Goal: Task Accomplishment & Management: Complete application form

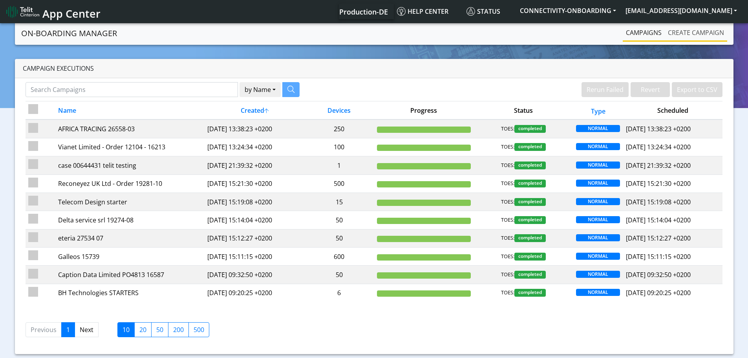
click at [687, 33] on link "Create campaign" at bounding box center [695, 33] width 62 height 16
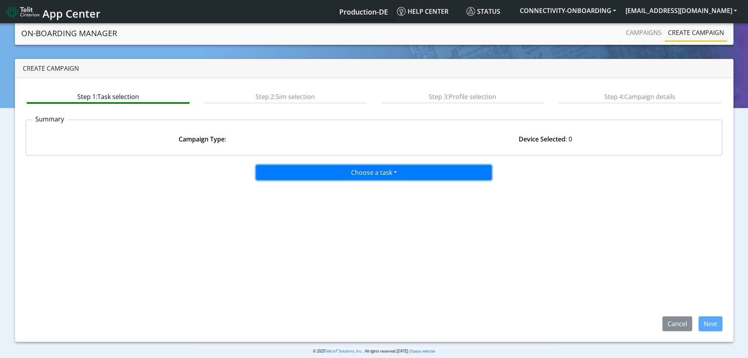
click at [347, 175] on button "Choose a task" at bounding box center [373, 172] width 235 height 15
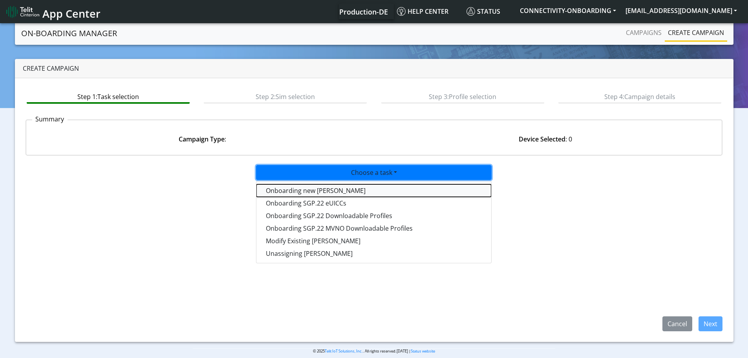
click at [336, 188] on tasktoes-dropdown "Onboarding new SIMs" at bounding box center [373, 190] width 235 height 13
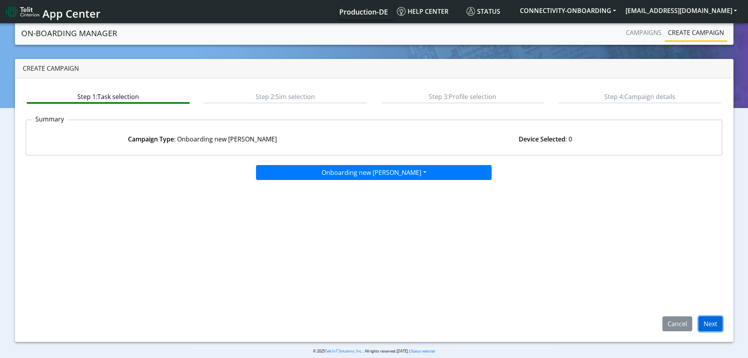
click at [710, 321] on button "Next" at bounding box center [710, 323] width 24 height 15
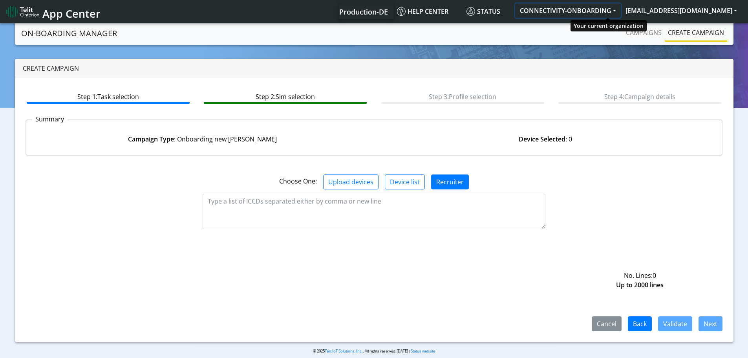
click at [620, 9] on button "CONNECTIVITY-ONBOARDING" at bounding box center [568, 11] width 106 height 14
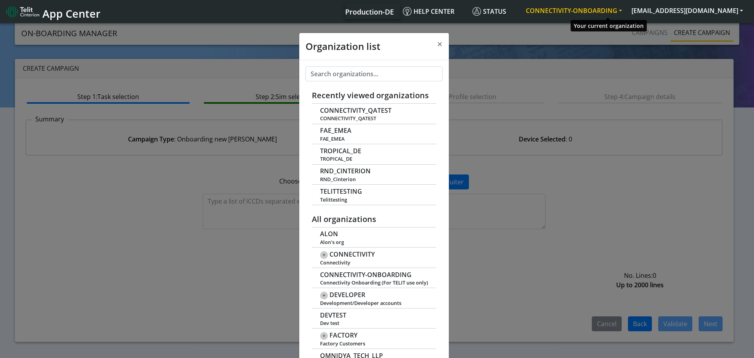
scroll to position [3, 0]
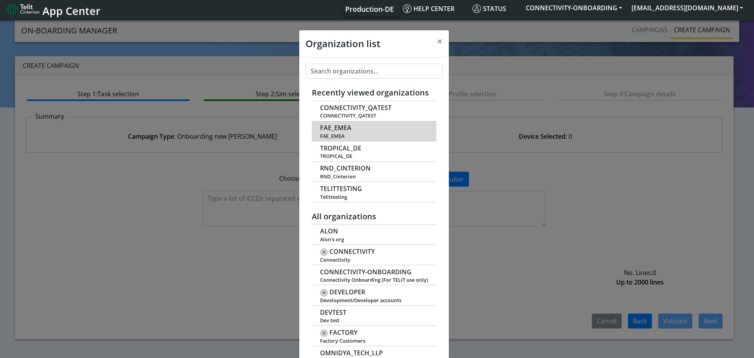
click at [331, 129] on span "FAE_EMEA" at bounding box center [335, 127] width 31 height 7
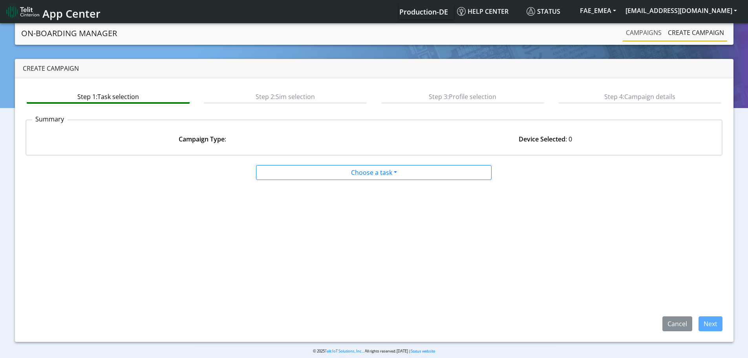
click at [650, 35] on link "Campaigns" at bounding box center [643, 33] width 42 height 16
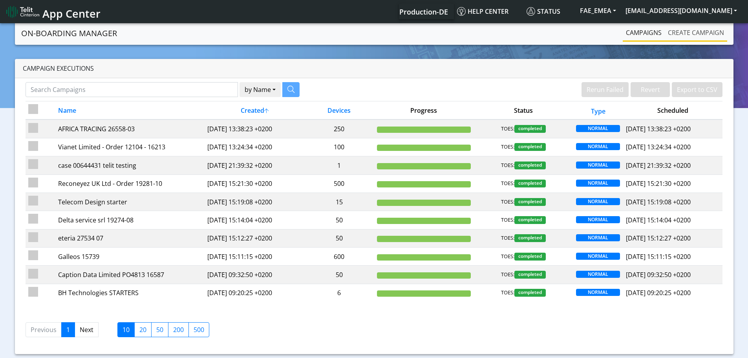
click at [684, 31] on link "Create campaign" at bounding box center [695, 33] width 62 height 16
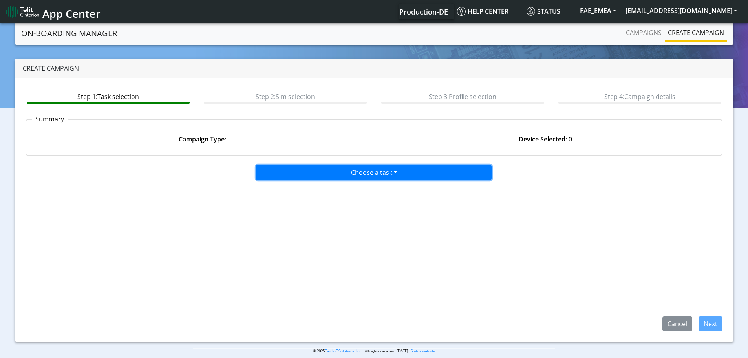
click at [329, 175] on button "Choose a task" at bounding box center [373, 172] width 235 height 15
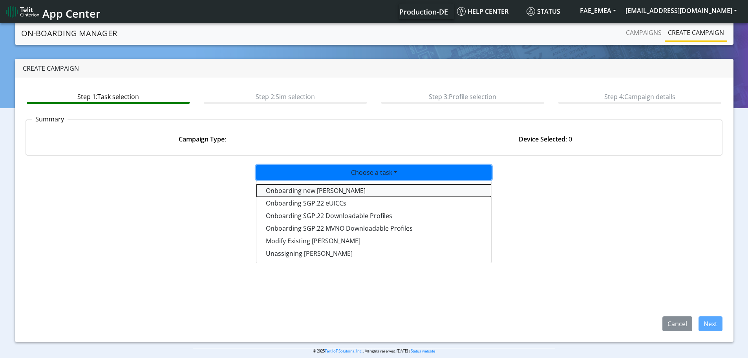
click at [315, 191] on tasktoes-dropdown "Onboarding new SIMs" at bounding box center [373, 190] width 235 height 13
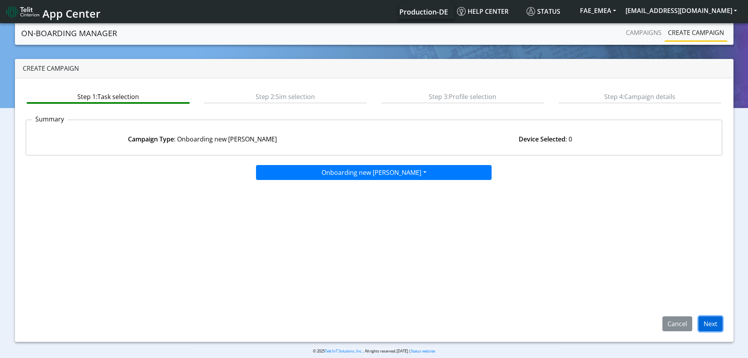
click at [706, 319] on button "Next" at bounding box center [710, 323] width 24 height 15
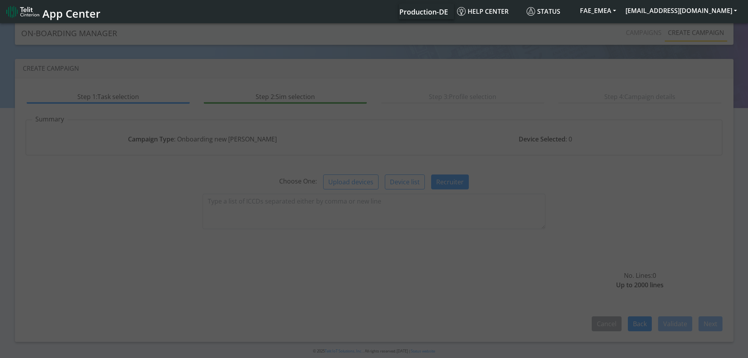
click at [258, 208] on div at bounding box center [374, 191] width 748 height 339
click at [248, 203] on textarea at bounding box center [374, 210] width 343 height 35
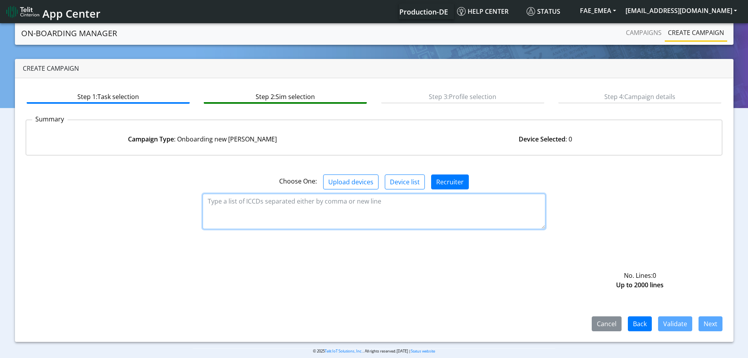
click at [269, 217] on textarea at bounding box center [374, 210] width 343 height 35
paste textarea "89358152000002046268"
type textarea "89358152000002046268"
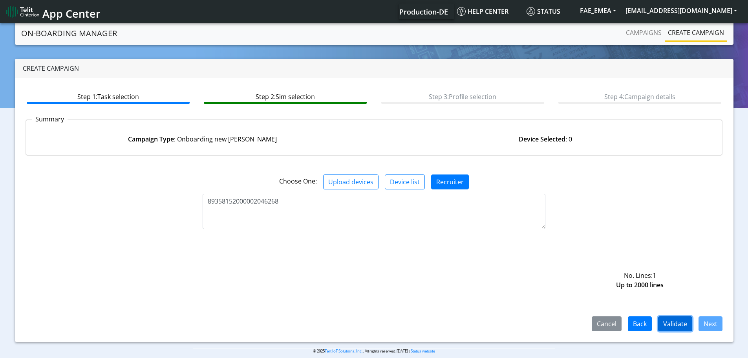
click at [675, 323] on button "Validate" at bounding box center [675, 323] width 34 height 15
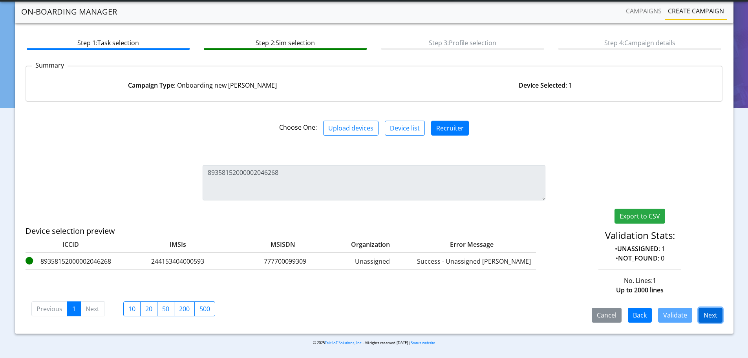
click at [713, 314] on button "Next" at bounding box center [710, 314] width 24 height 15
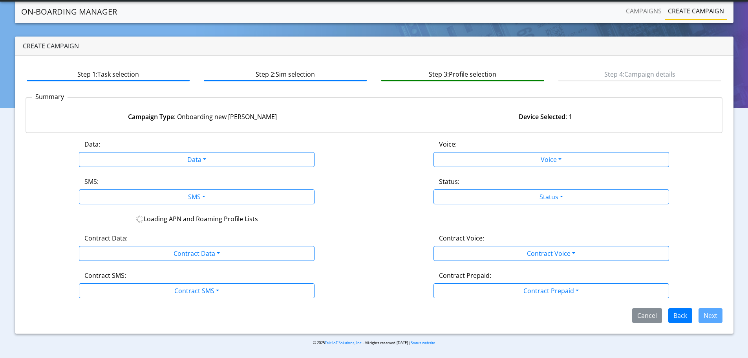
scroll to position [1, 0]
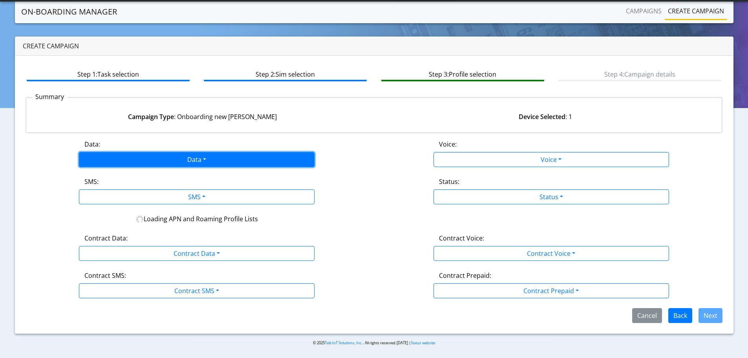
click at [224, 162] on button "Data" at bounding box center [196, 159] width 235 height 15
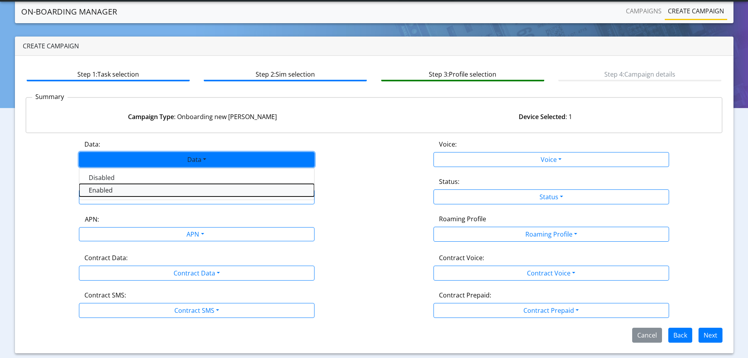
click at [101, 189] on button "Enabled" at bounding box center [196, 190] width 235 height 13
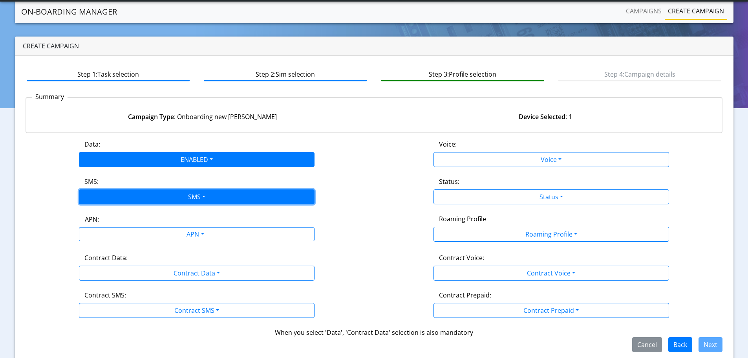
click at [102, 194] on button "SMS" at bounding box center [196, 196] width 235 height 15
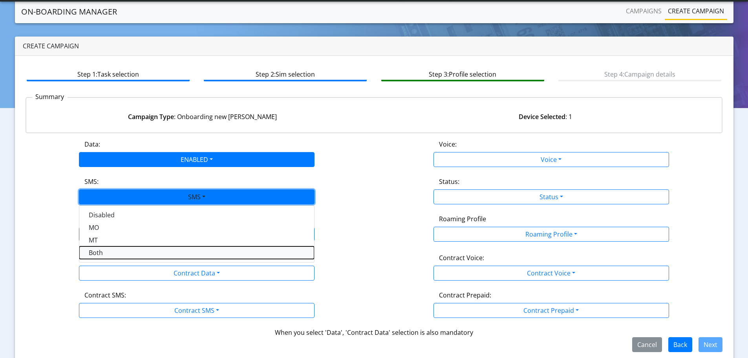
click at [98, 250] on button "Both" at bounding box center [196, 252] width 235 height 13
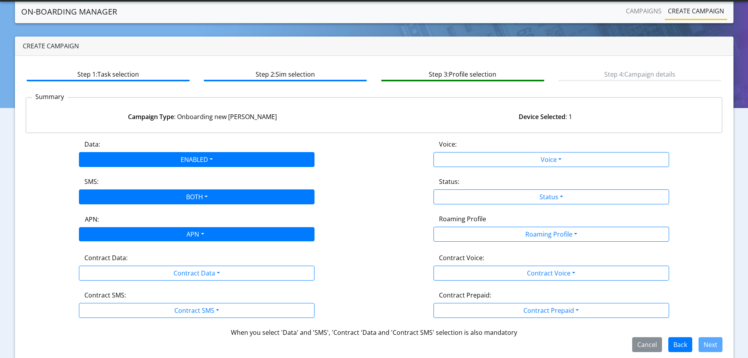
click at [100, 235] on div "APN" at bounding box center [194, 234] width 249 height 15
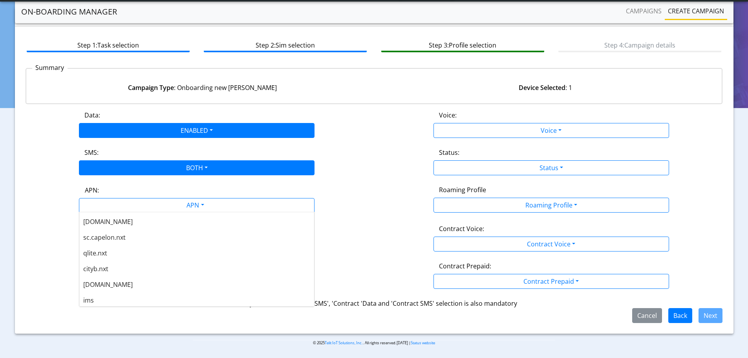
scroll to position [235, 0]
click at [106, 280] on span "[DOMAIN_NAME]" at bounding box center [107, 282] width 49 height 9
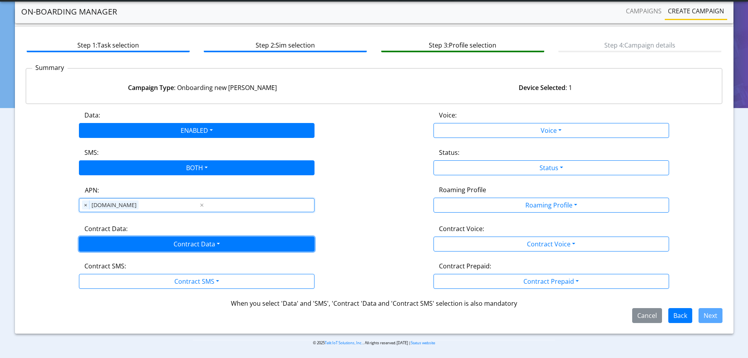
click at [126, 242] on button "Contract Data" at bounding box center [196, 243] width 235 height 15
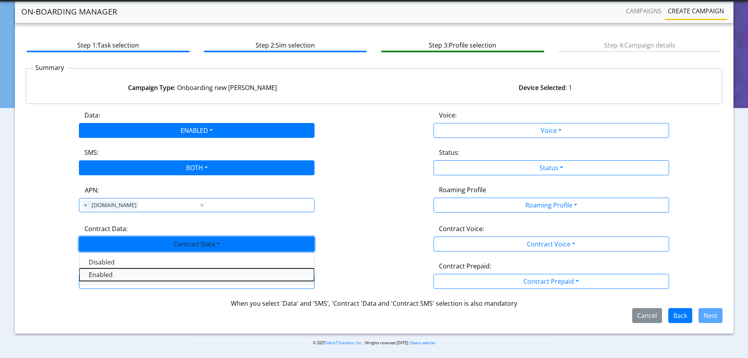
click at [102, 274] on Dataenabled-dropdown "Enabled" at bounding box center [196, 274] width 235 height 13
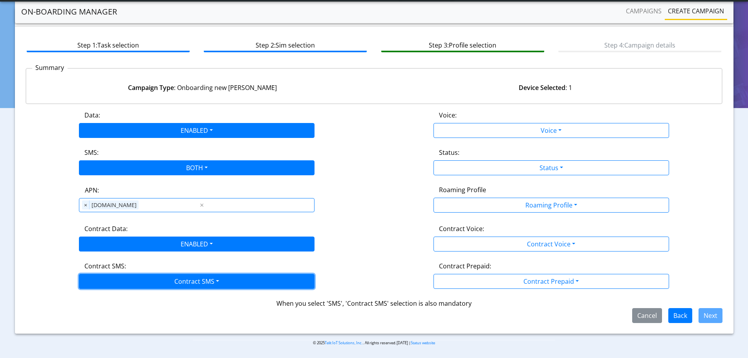
click at [105, 279] on button "Contract SMS" at bounding box center [196, 281] width 235 height 15
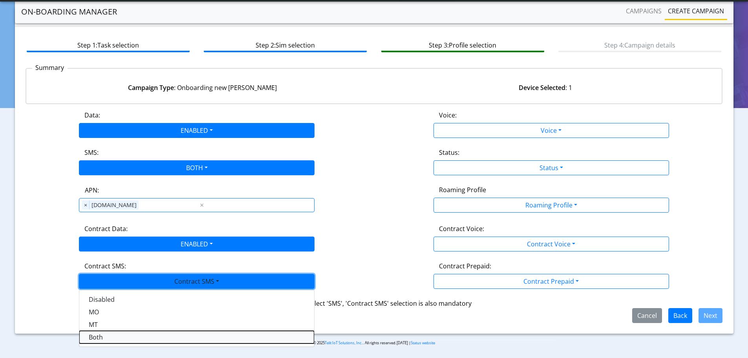
click at [96, 338] on SMSboth-dropdown "Both" at bounding box center [196, 336] width 235 height 13
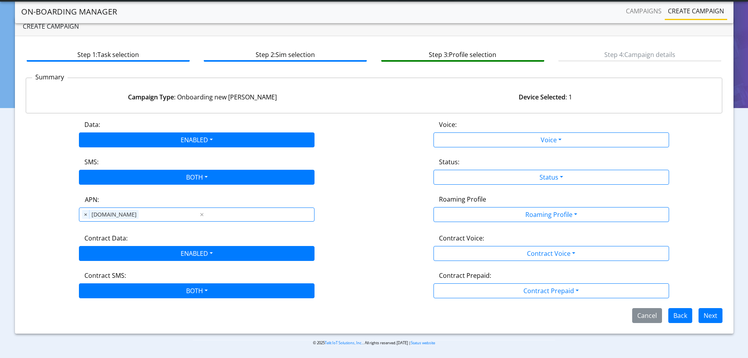
scroll to position [20, 0]
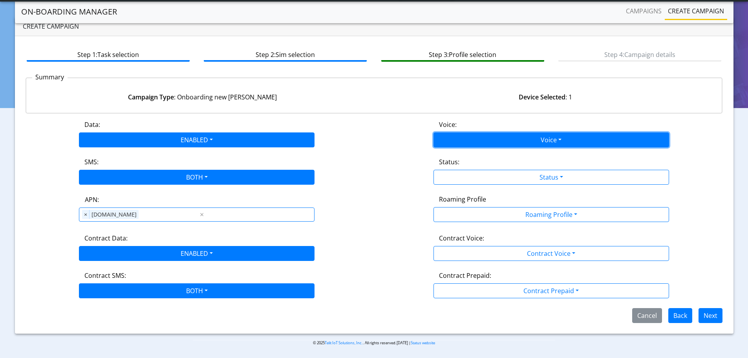
click at [469, 140] on button "Voice" at bounding box center [550, 139] width 235 height 15
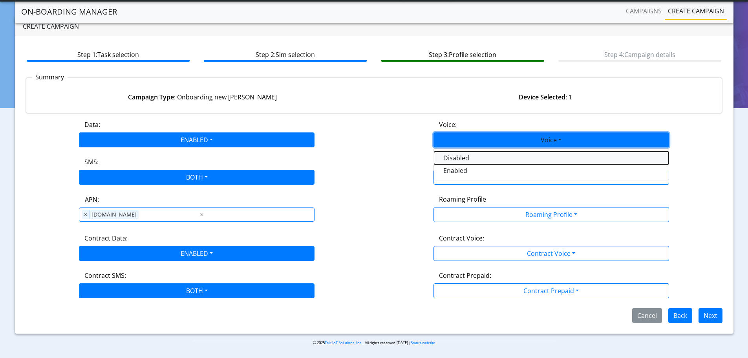
click at [458, 161] on button "Disabled" at bounding box center [551, 157] width 235 height 13
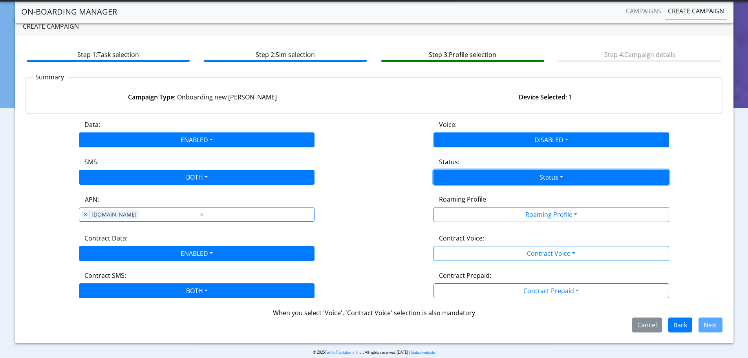
click at [465, 175] on button "Status" at bounding box center [550, 177] width 235 height 15
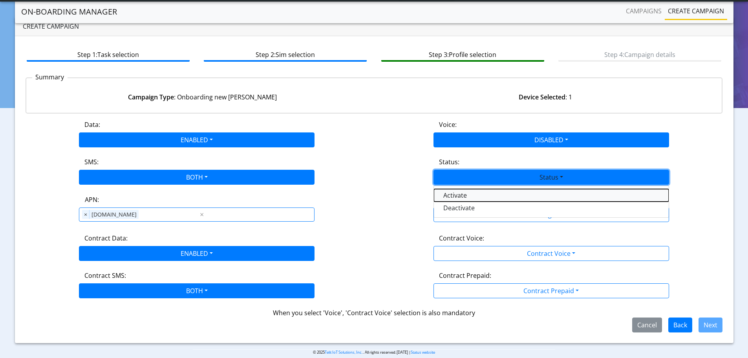
click at [457, 197] on button "Activate" at bounding box center [551, 195] width 235 height 13
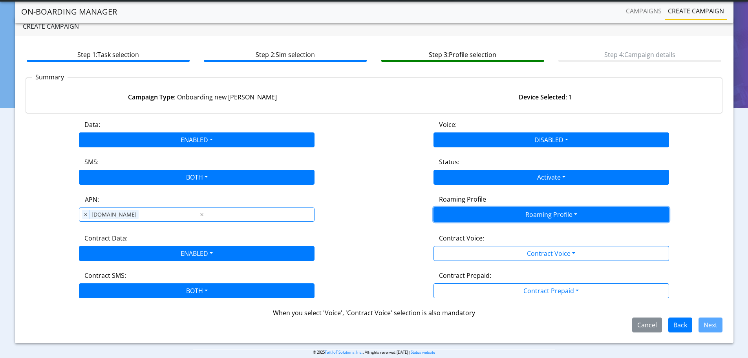
click at [461, 212] on button "Roaming Profile" at bounding box center [550, 214] width 235 height 15
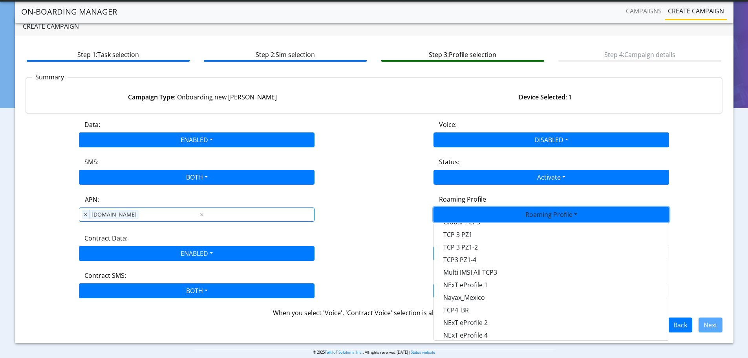
scroll to position [196, 0]
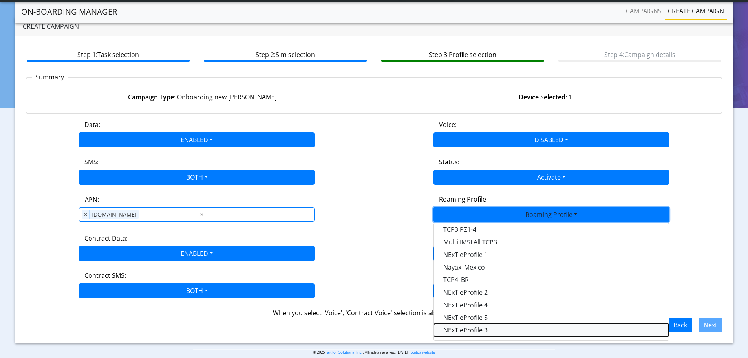
click at [472, 328] on Profile-dropdown "NExT eProfile 3" at bounding box center [551, 329] width 235 height 13
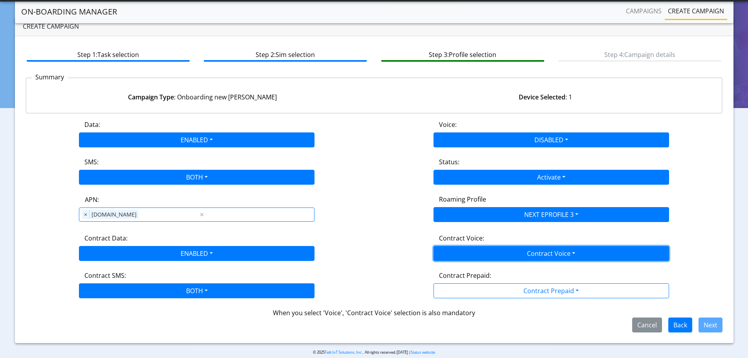
click at [493, 256] on button "Contract Voice" at bounding box center [550, 253] width 235 height 15
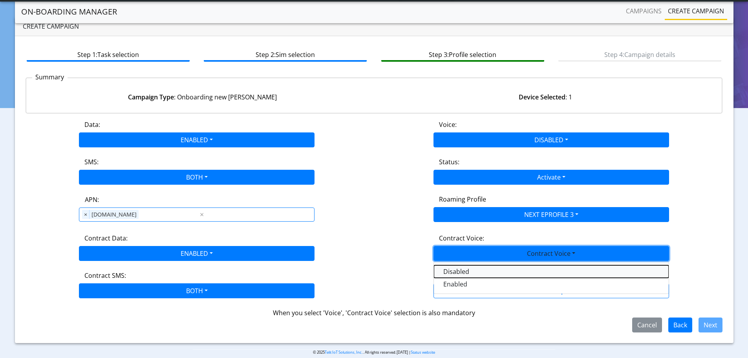
click at [465, 272] on Voicedisabled-dropdown "Disabled" at bounding box center [551, 271] width 235 height 13
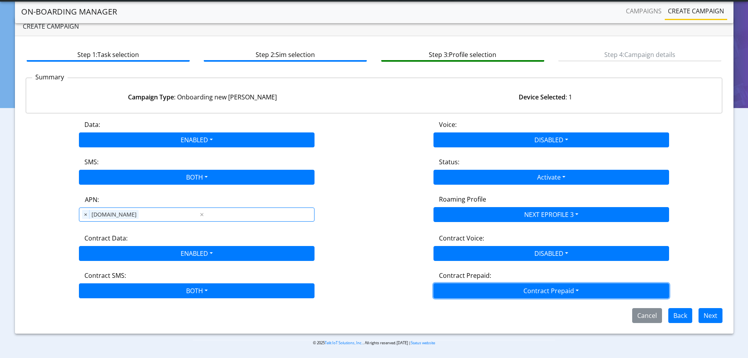
click at [479, 290] on button "Contract Prepaid" at bounding box center [550, 290] width 235 height 15
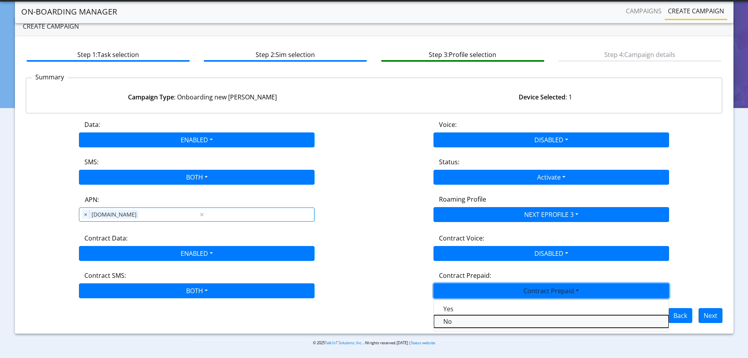
click at [457, 323] on Prepaidnotprepaid-dropdown "No" at bounding box center [551, 321] width 235 height 13
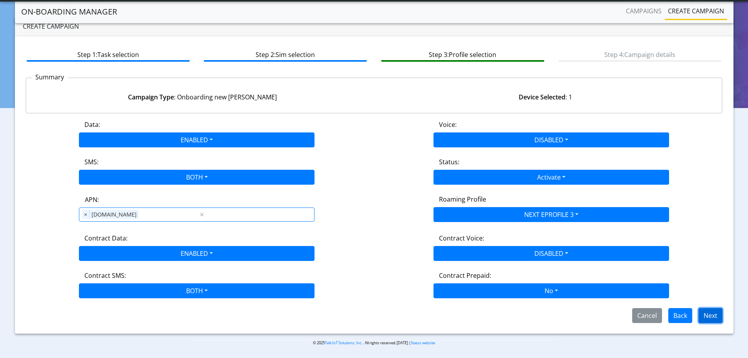
click at [710, 314] on button "Next" at bounding box center [710, 315] width 24 height 15
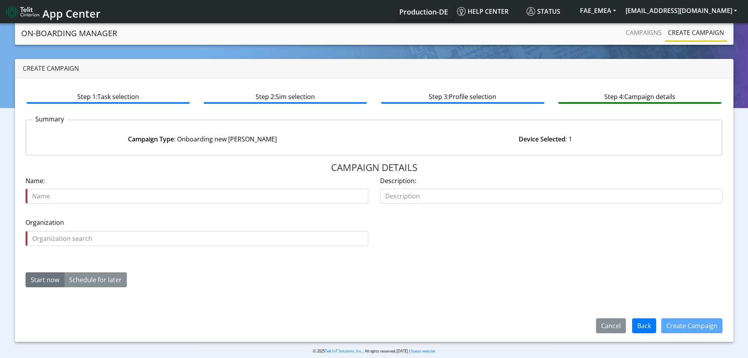
click at [96, 195] on input "text" at bounding box center [197, 195] width 343 height 15
type input "Onboarding-89358152000002046268-Amelie"
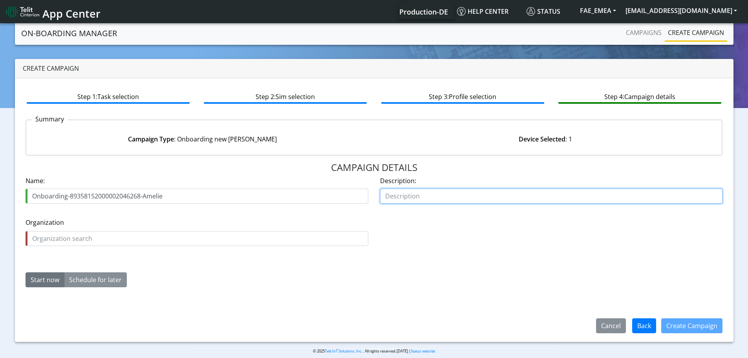
click at [420, 196] on input "text" at bounding box center [551, 195] width 343 height 15
type input "fae-emea org"
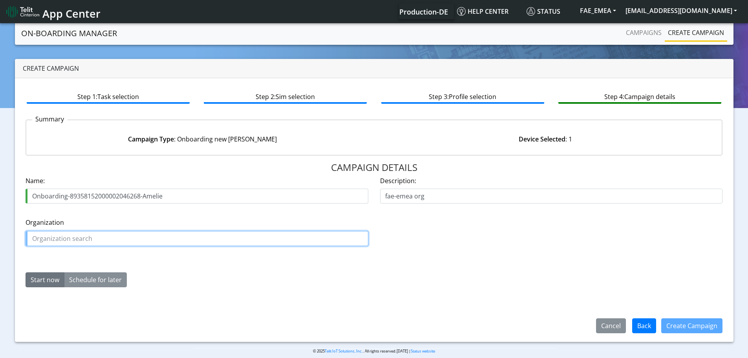
click at [66, 241] on input "text" at bounding box center [197, 238] width 343 height 15
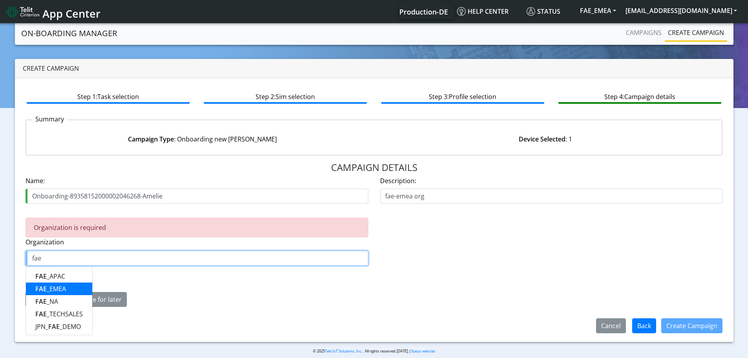
click at [71, 292] on button "FAE _EMEA" at bounding box center [59, 288] width 66 height 13
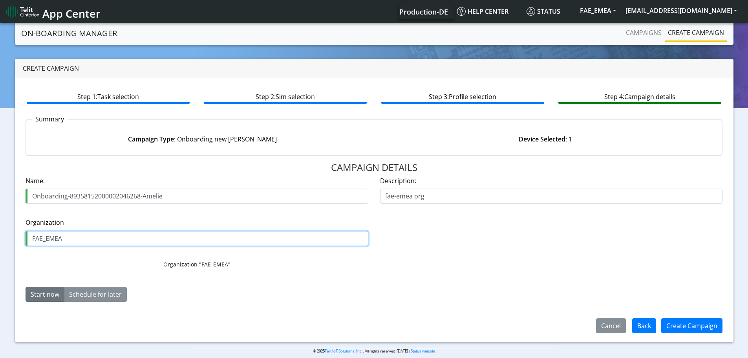
type input "FAE_EMEA"
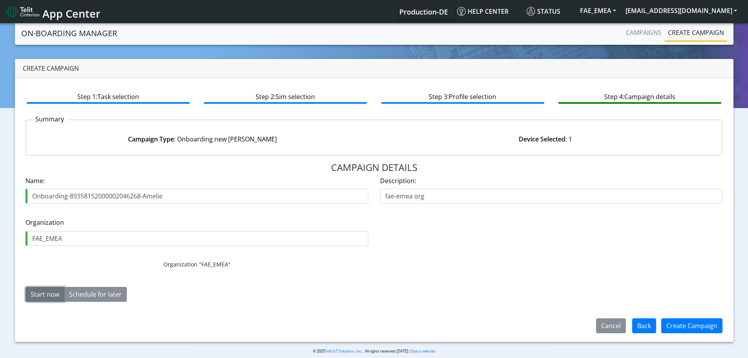
click at [38, 291] on button "Start now" at bounding box center [45, 293] width 39 height 15
click at [693, 326] on button "Create Campaign" at bounding box center [691, 325] width 61 height 15
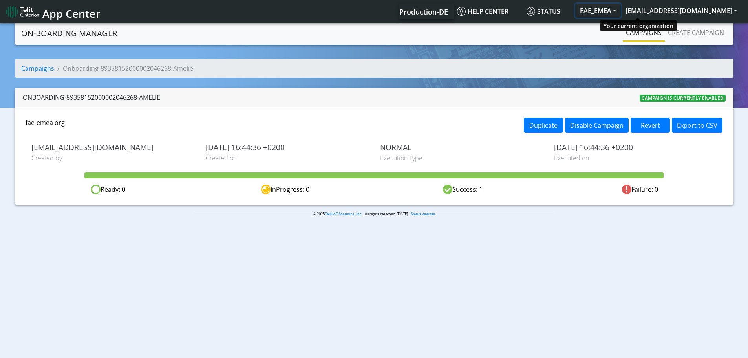
click at [620, 13] on button "FAE_EMEA" at bounding box center [598, 11] width 46 height 14
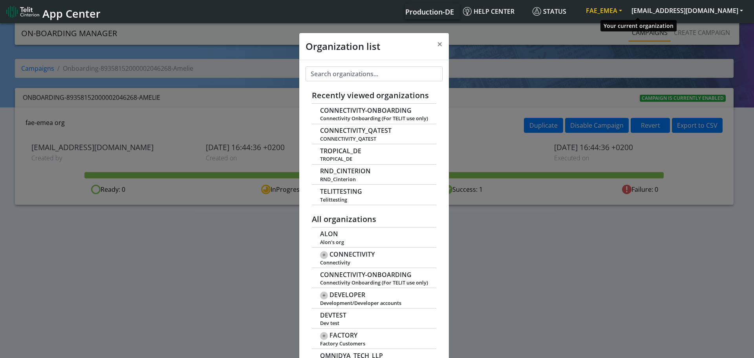
scroll to position [3, 0]
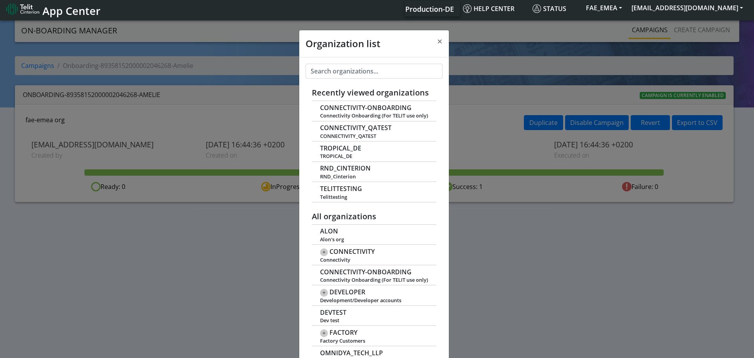
click at [64, 11] on span "App Center" at bounding box center [71, 11] width 58 height 15
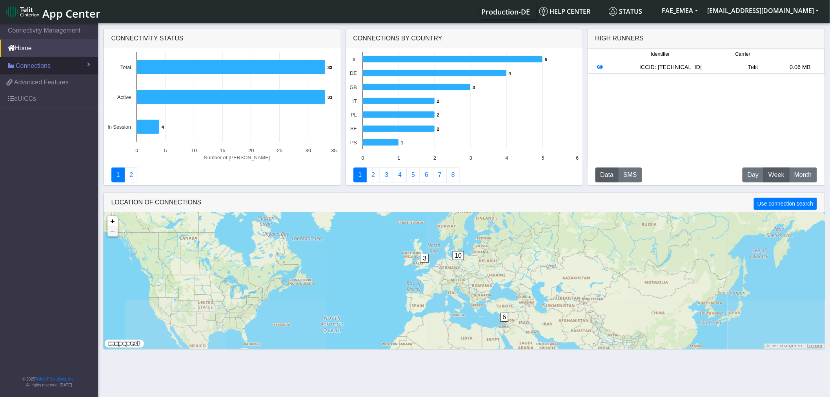
click at [36, 69] on span "Connections" at bounding box center [33, 65] width 35 height 9
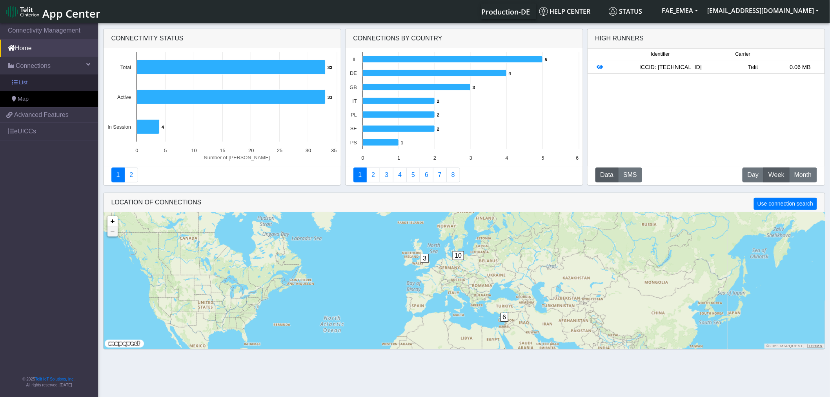
click at [40, 84] on link "List" at bounding box center [49, 83] width 98 height 16
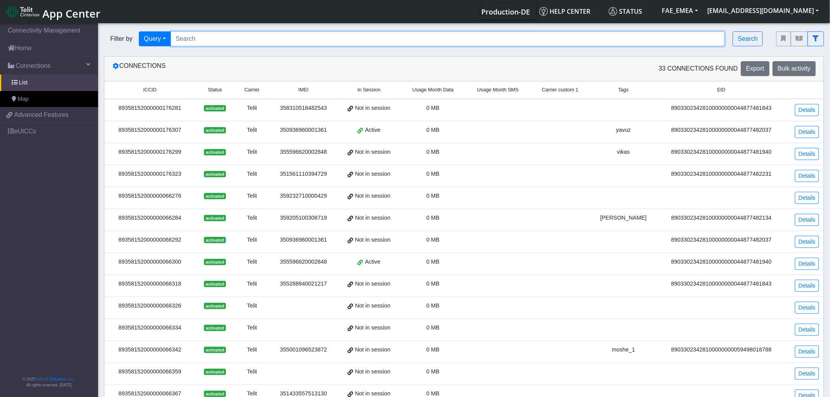
click at [265, 42] on input "Search..." at bounding box center [448, 38] width 555 height 15
paste input "89358152000002046268"
type input "89358152000002046268"
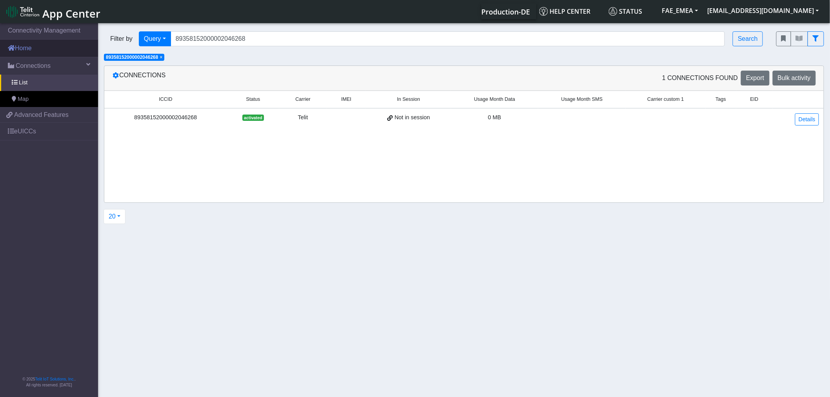
click at [38, 49] on link "Home" at bounding box center [49, 48] width 98 height 17
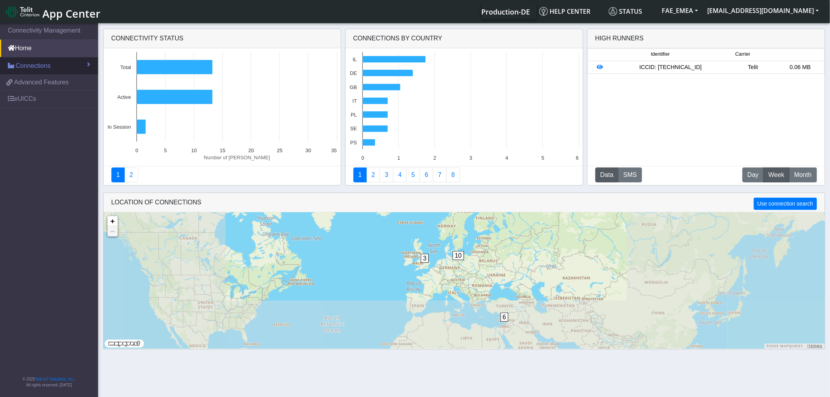
click at [38, 64] on span "Connections" at bounding box center [33, 65] width 35 height 9
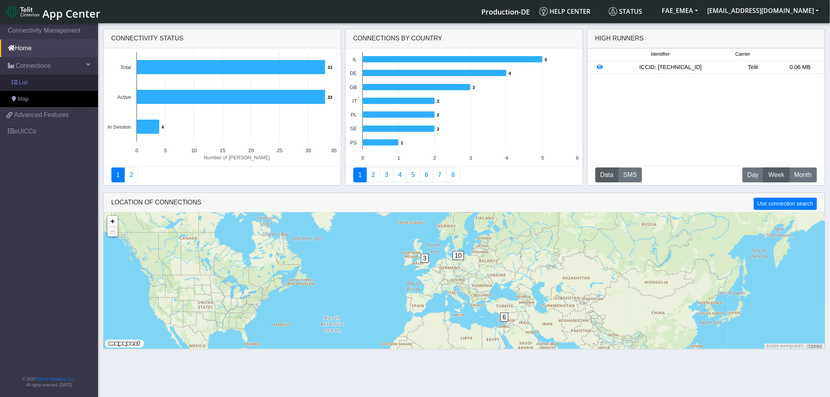
click at [34, 81] on link "List" at bounding box center [49, 83] width 98 height 16
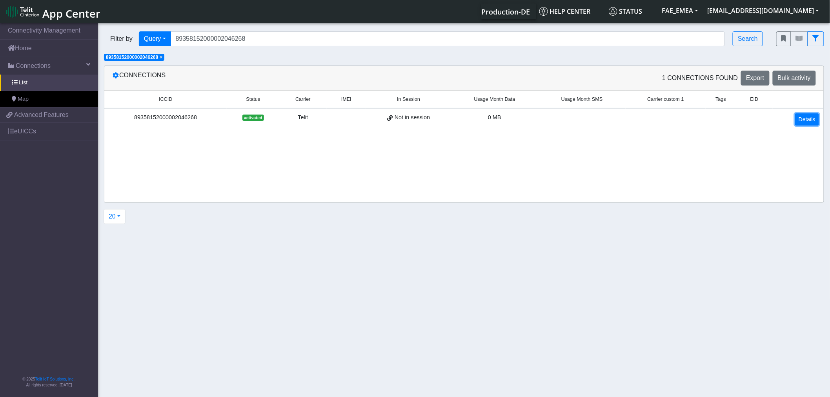
click at [816, 122] on link "Details" at bounding box center [808, 119] width 24 height 12
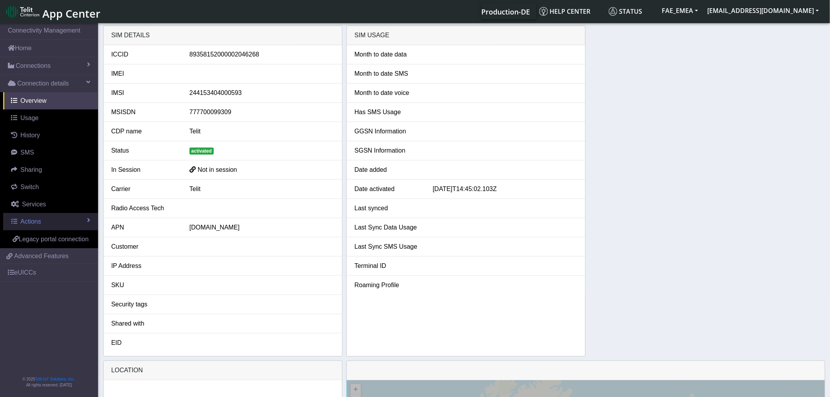
click at [40, 219] on span "Actions" at bounding box center [30, 221] width 20 height 7
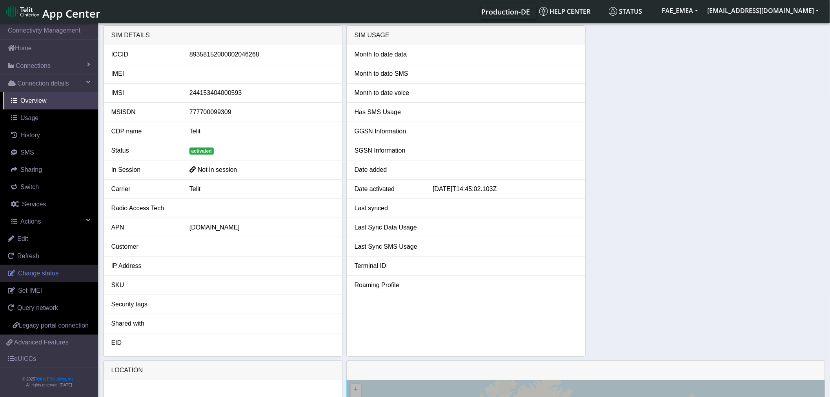
click at [42, 279] on link "Change status" at bounding box center [49, 273] width 98 height 17
